Goal: Find specific page/section: Find specific page/section

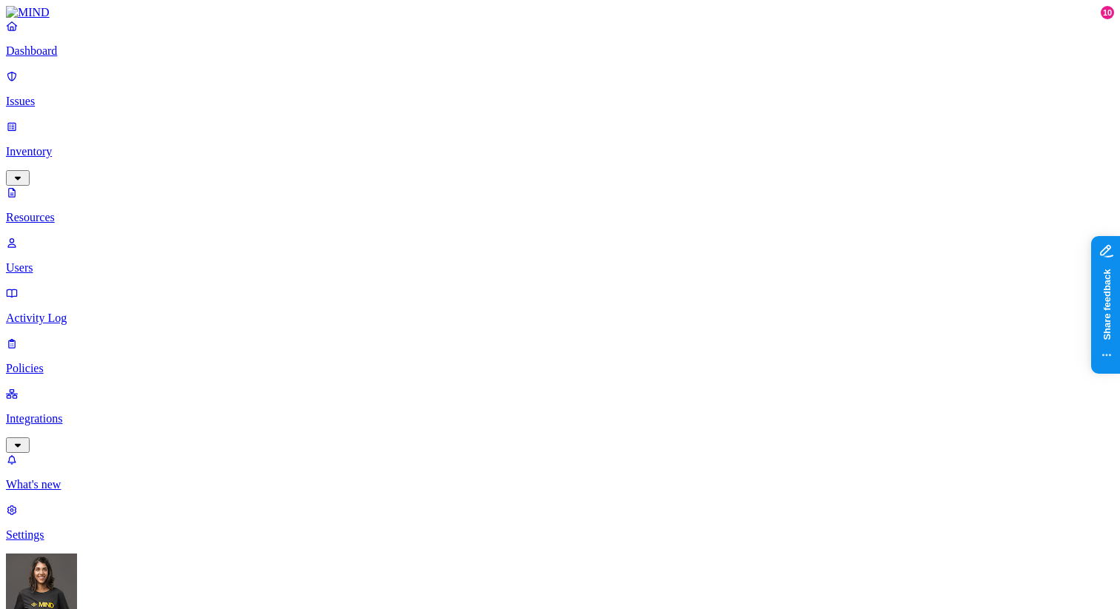
click at [75, 412] on p "Integrations" at bounding box center [560, 418] width 1108 height 13
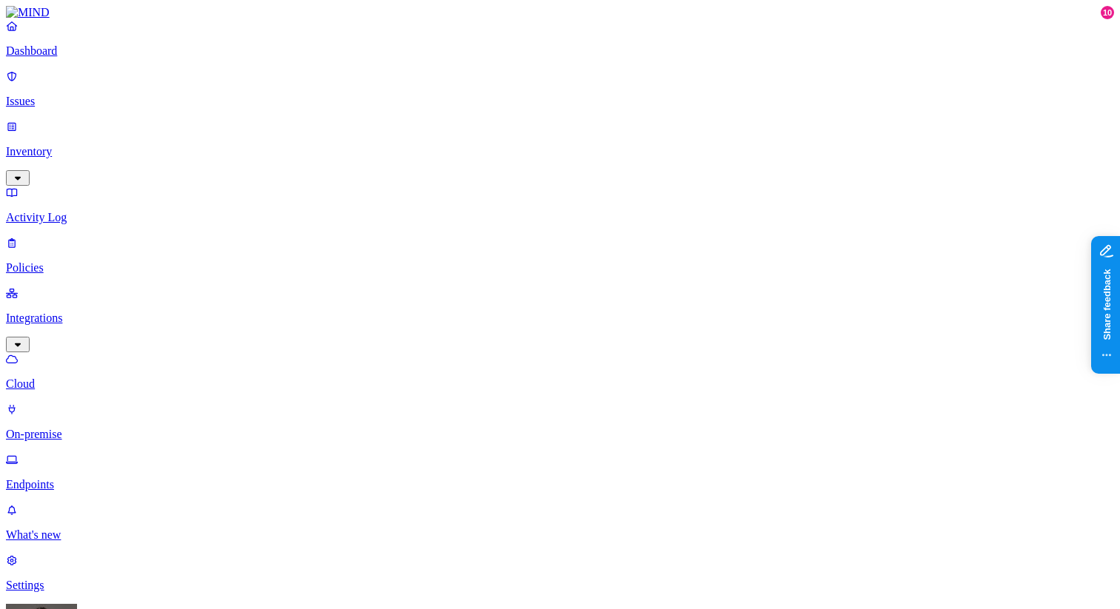
click at [71, 478] on p "Endpoints" at bounding box center [560, 484] width 1108 height 13
